Goal: Task Accomplishment & Management: Manage account settings

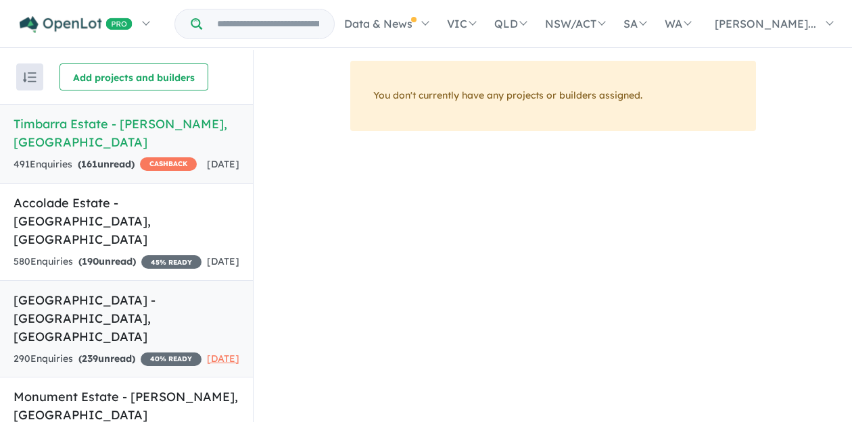
scroll to position [196, 0]
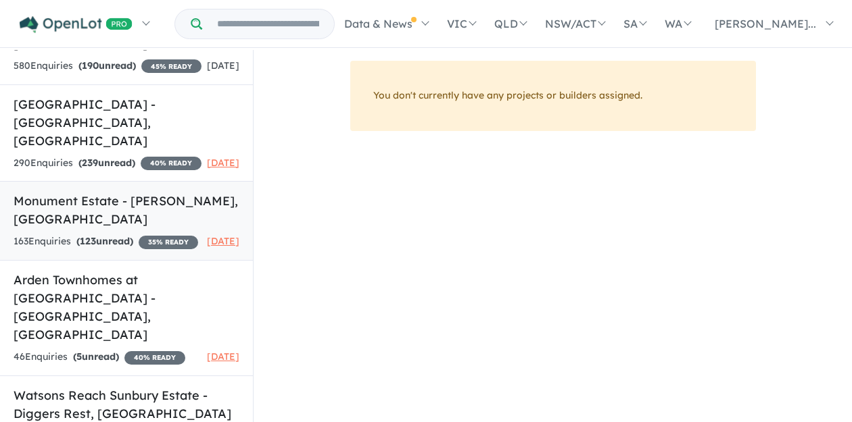
click at [112, 192] on h5 "Monument Estate - [PERSON_NAME] , [GEOGRAPHIC_DATA]" at bounding box center [127, 210] width 226 height 37
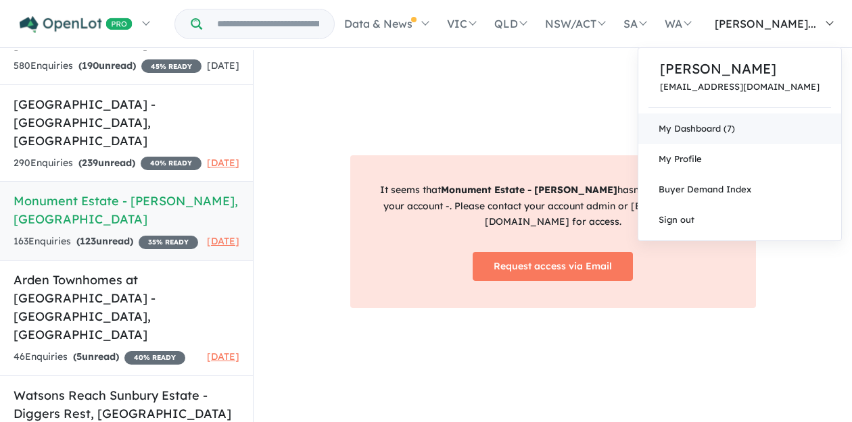
click at [774, 130] on link "My Dashboard (7)" at bounding box center [739, 129] width 203 height 30
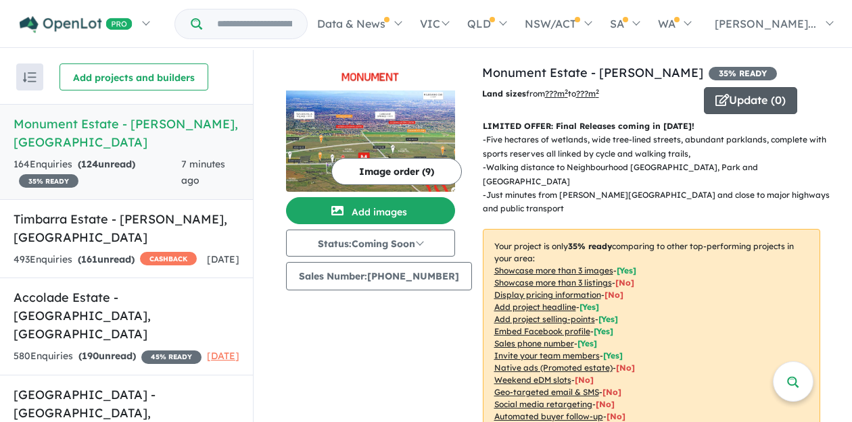
click at [743, 101] on button "Update ( 0 )" at bounding box center [750, 100] width 93 height 27
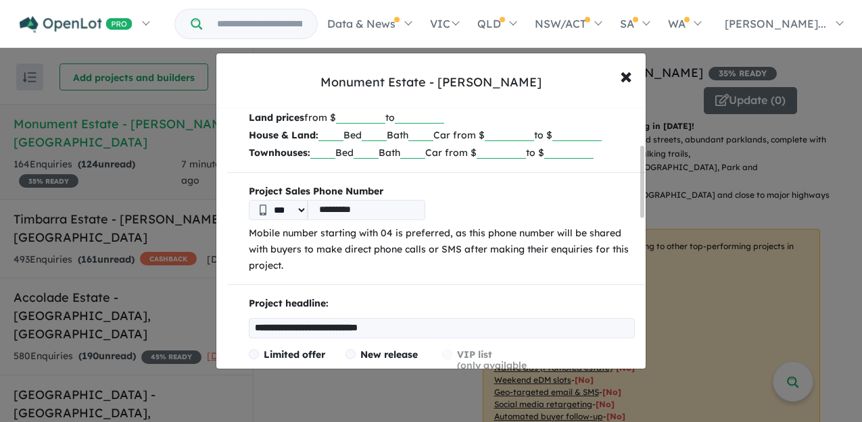
scroll to position [135, 0]
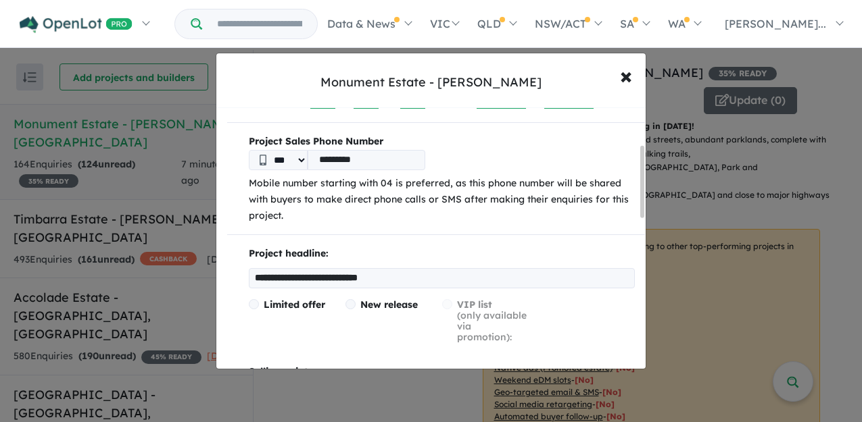
click at [294, 284] on input "**********" at bounding box center [442, 278] width 387 height 20
drag, startPoint x: 440, startPoint y: 276, endPoint x: 41, endPoint y: 293, distance: 399.9
click at [41, 293] on div "**********" at bounding box center [431, 211] width 862 height 422
type input "*"
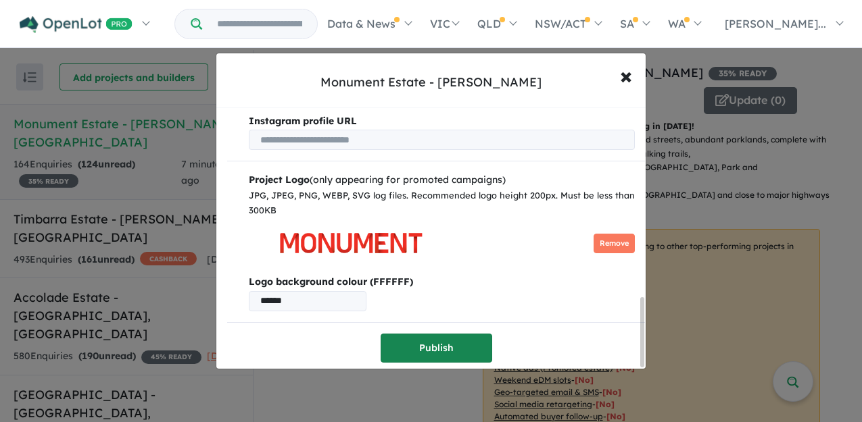
type input "*********"
click at [438, 350] on button "Publish" at bounding box center [437, 348] width 112 height 29
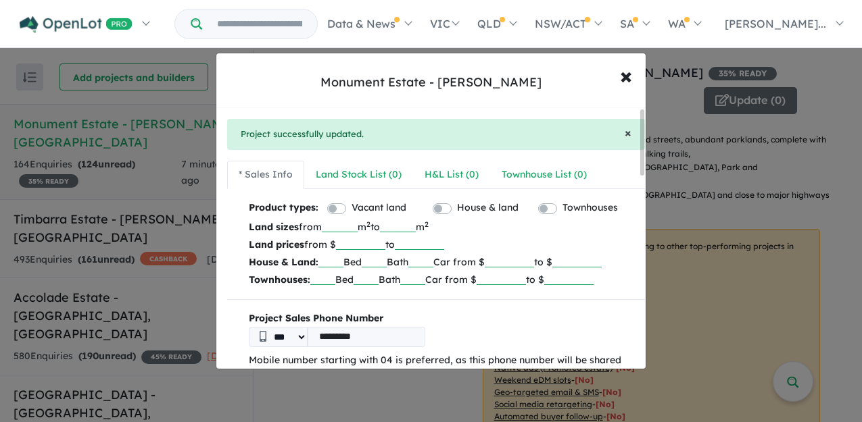
click at [625, 135] on span "×" at bounding box center [628, 133] width 7 height 16
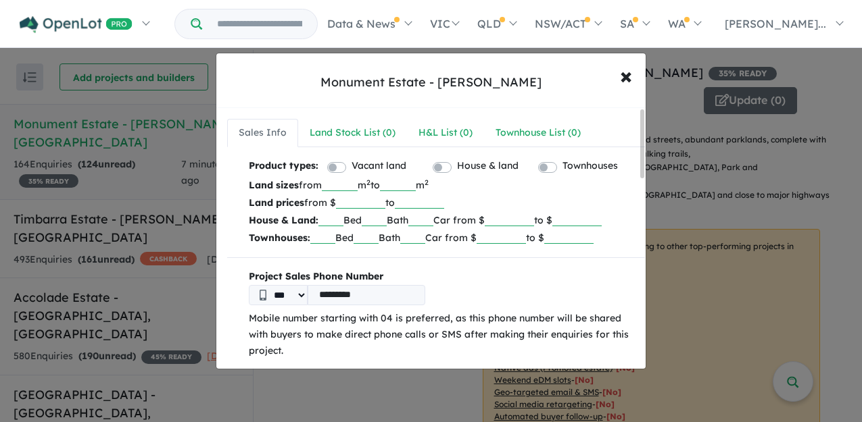
click at [556, 170] on div "Townhouses" at bounding box center [586, 167] width 97 height 18
click at [562, 166] on label "Townhouses" at bounding box center [589, 166] width 55 height 16
click at [457, 166] on label "House & land" at bounding box center [488, 166] width 62 height 16
click at [352, 172] on label "Vacant land" at bounding box center [379, 166] width 55 height 16
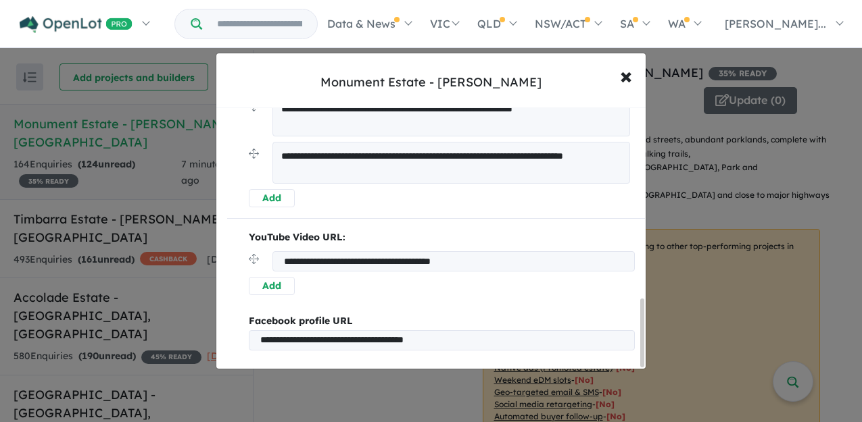
scroll to position [732, 0]
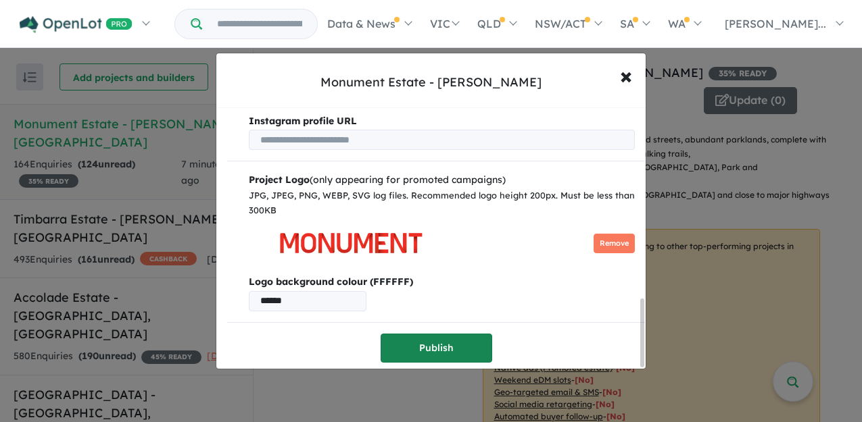
click at [416, 341] on button "Publish" at bounding box center [437, 348] width 112 height 29
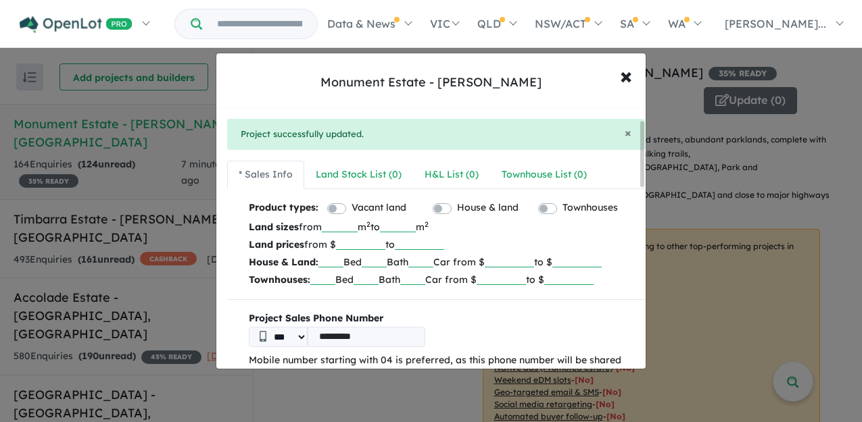
scroll to position [270, 0]
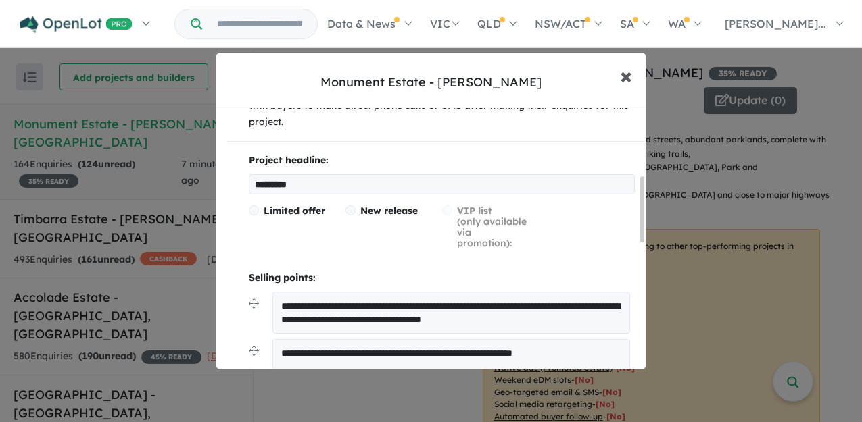
click at [623, 78] on span "×" at bounding box center [626, 75] width 12 height 29
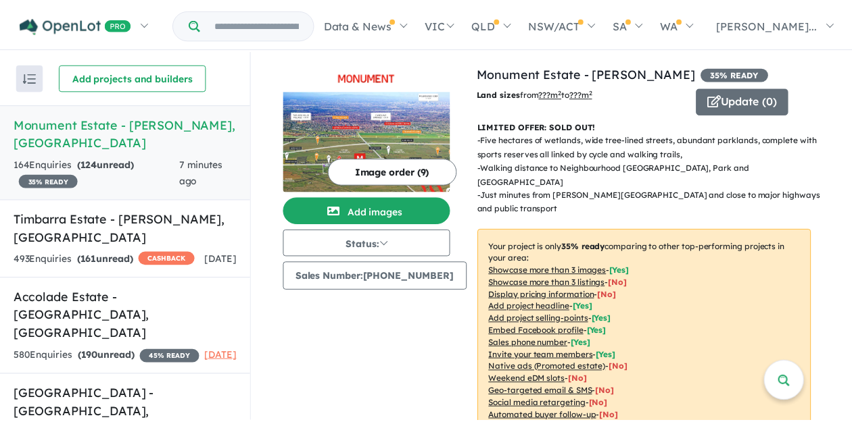
scroll to position [0, 0]
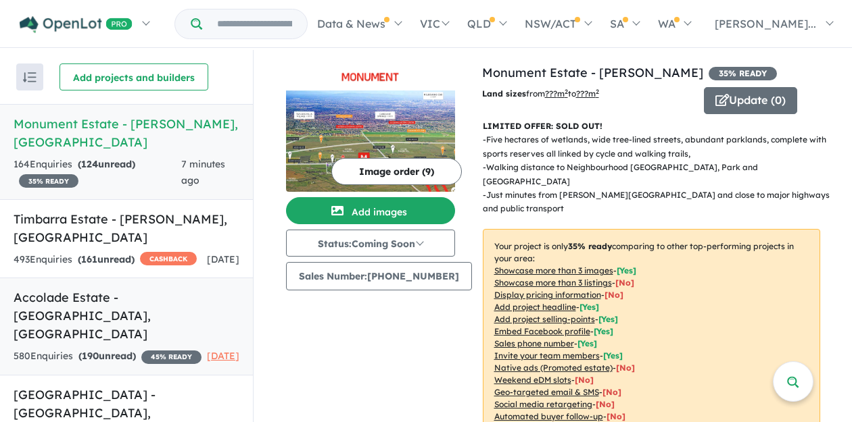
click at [133, 310] on link "Accolade Estate - [GEOGRAPHIC_DATA] , [GEOGRAPHIC_DATA] 580 Enquir ies ( 190 un…" at bounding box center [126, 327] width 253 height 98
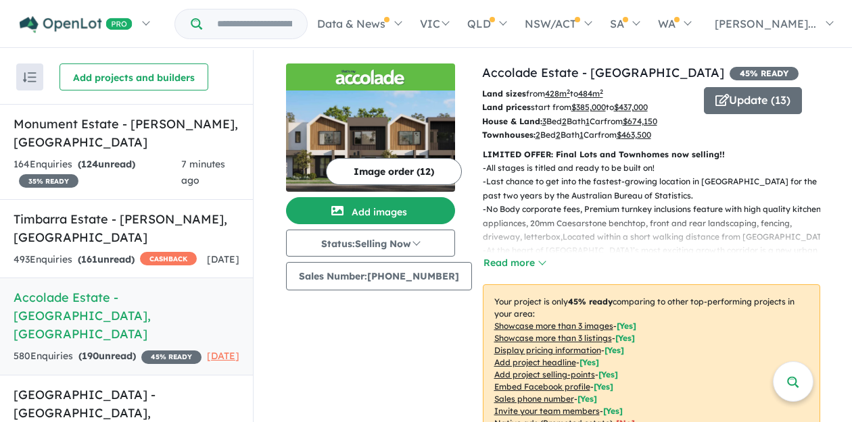
click at [389, 416] on div "Image order ( 12 ) Add images Status: Selling Now In Planning Coming Soon Selli…" at bounding box center [384, 291] width 196 height 455
